Goal: Navigation & Orientation: Find specific page/section

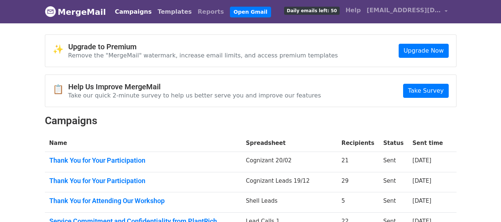
click at [165, 11] on link "Templates" at bounding box center [175, 11] width 40 height 15
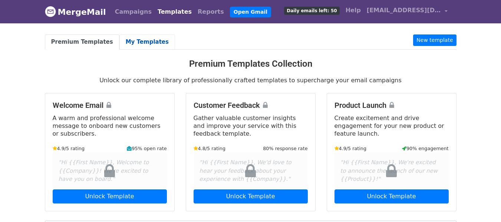
click at [127, 37] on link "My Templates" at bounding box center [147, 41] width 56 height 15
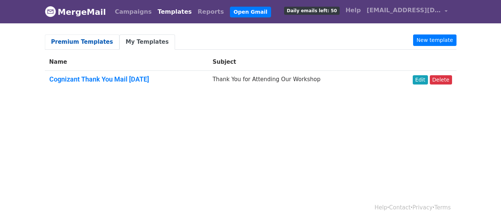
click at [92, 42] on link "Premium Templates" at bounding box center [82, 41] width 75 height 15
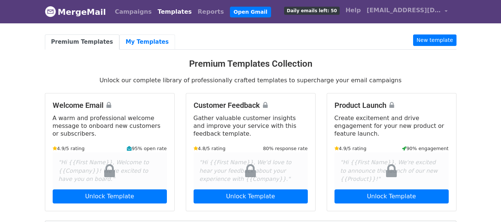
click at [132, 42] on link "My Templates" at bounding box center [147, 41] width 56 height 15
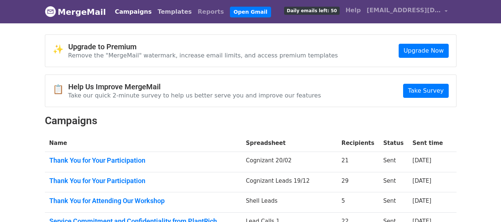
click at [163, 13] on link "Templates" at bounding box center [175, 11] width 40 height 15
